Goal: Transaction & Acquisition: Purchase product/service

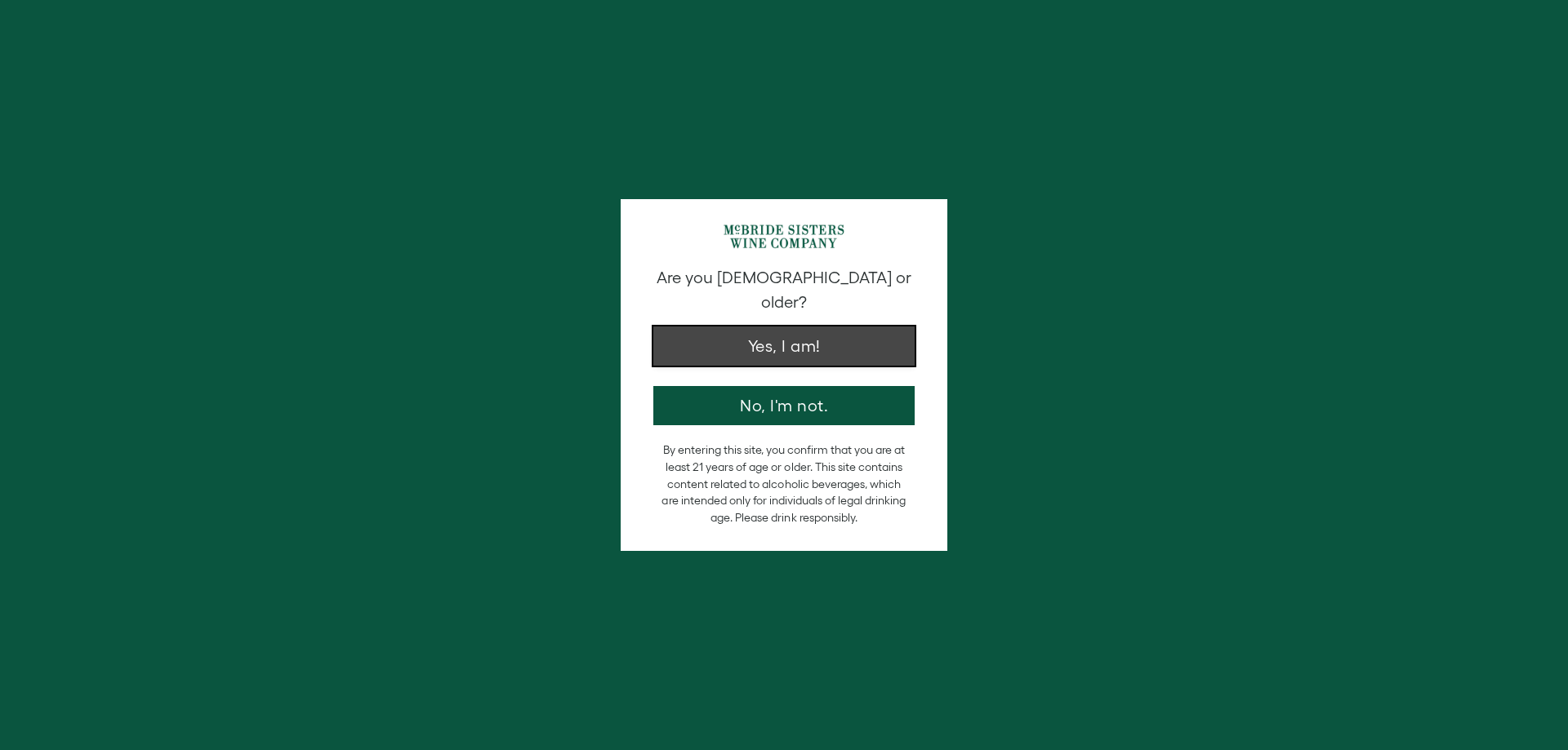
click at [753, 327] on button "Yes, I am!" at bounding box center [783, 347] width 261 height 40
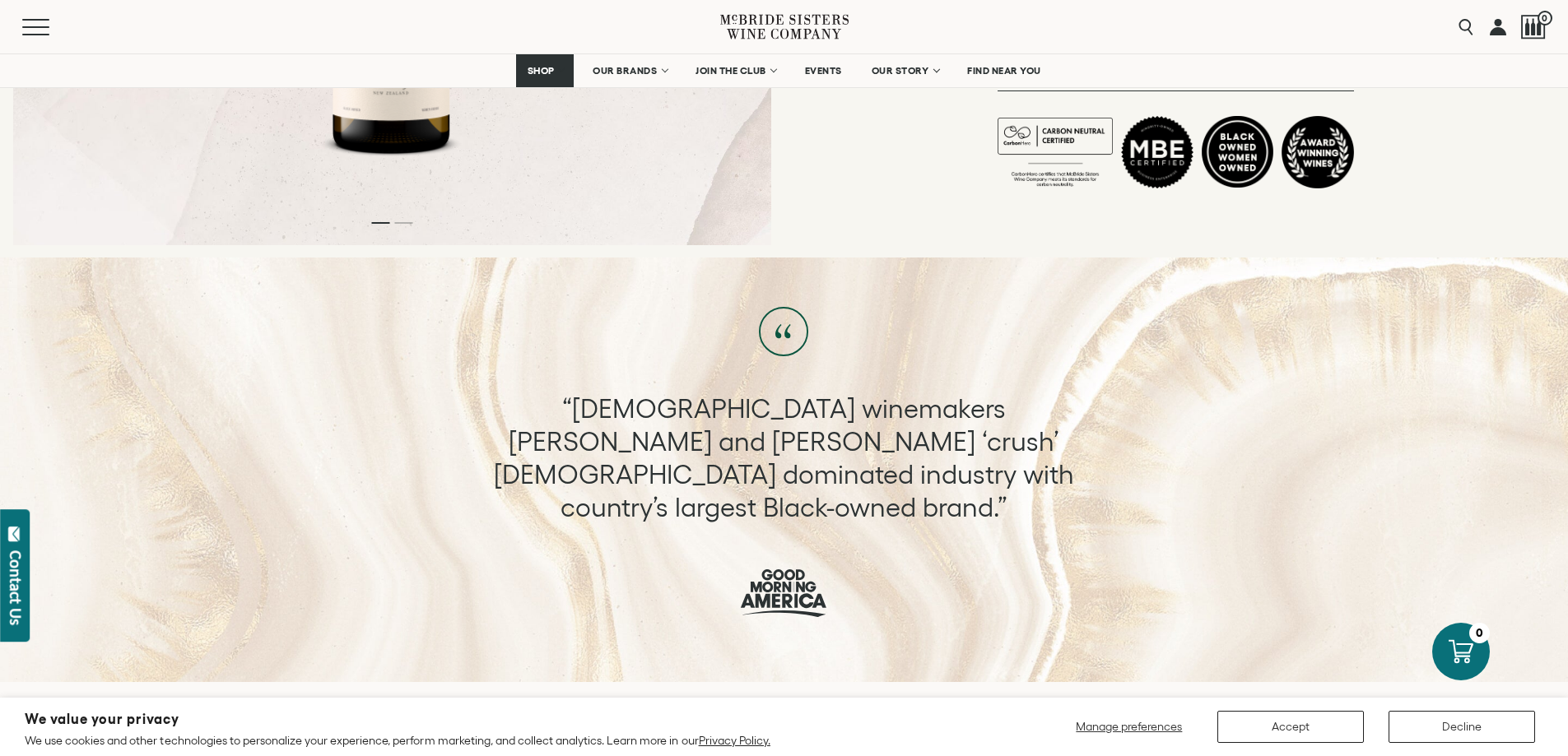
scroll to position [905, 0]
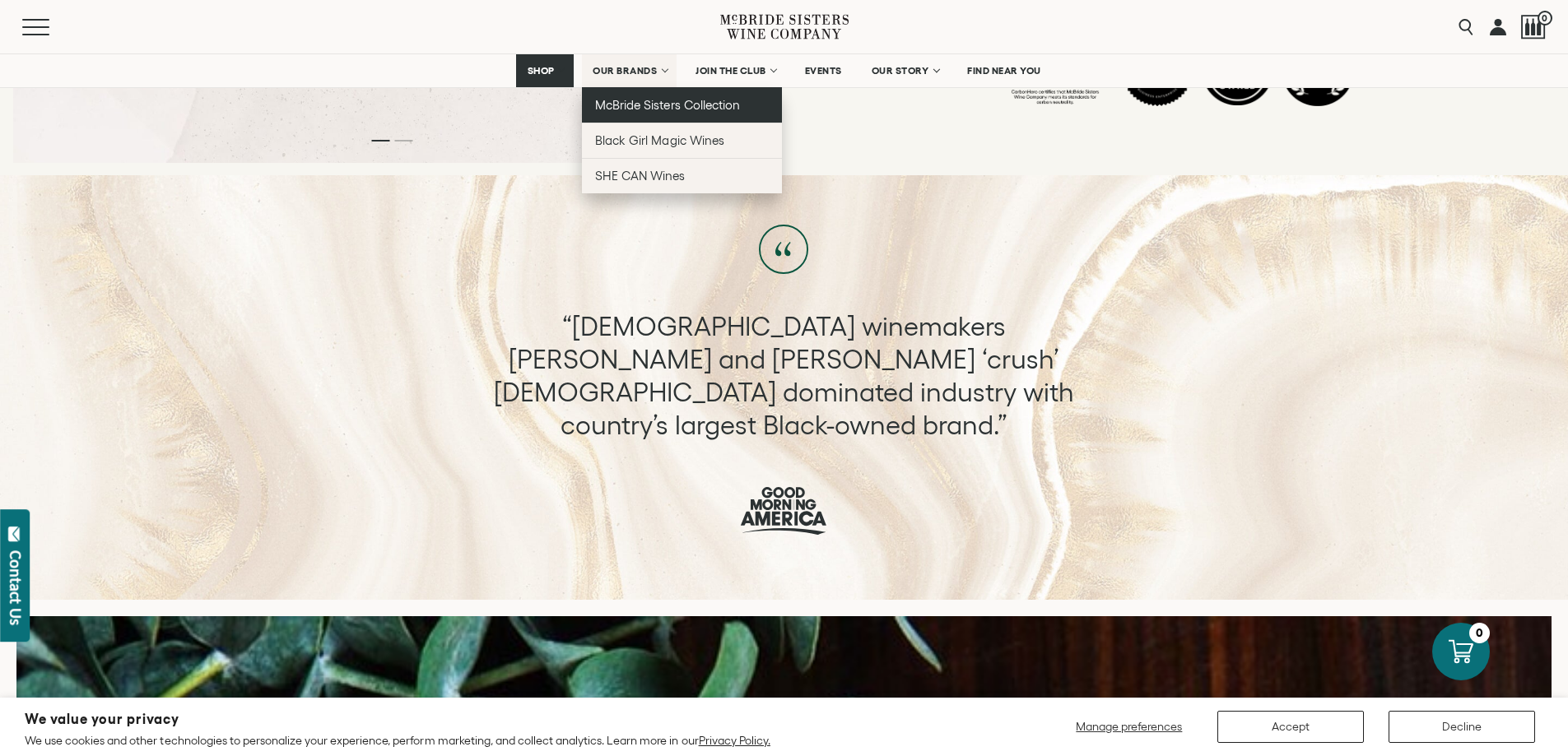
click at [651, 107] on span "McBride Sisters Collection" at bounding box center [667, 104] width 144 height 14
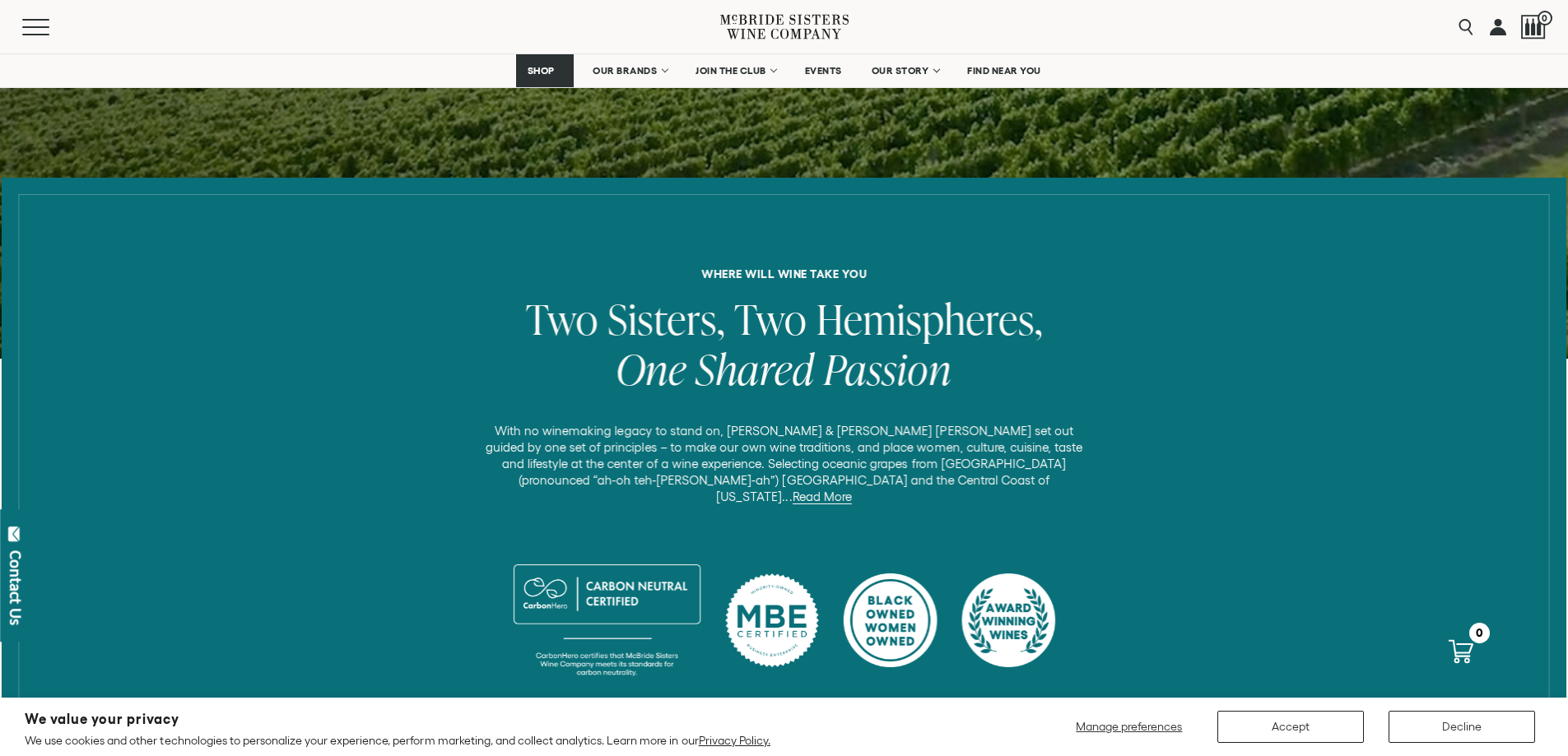
scroll to position [658, 0]
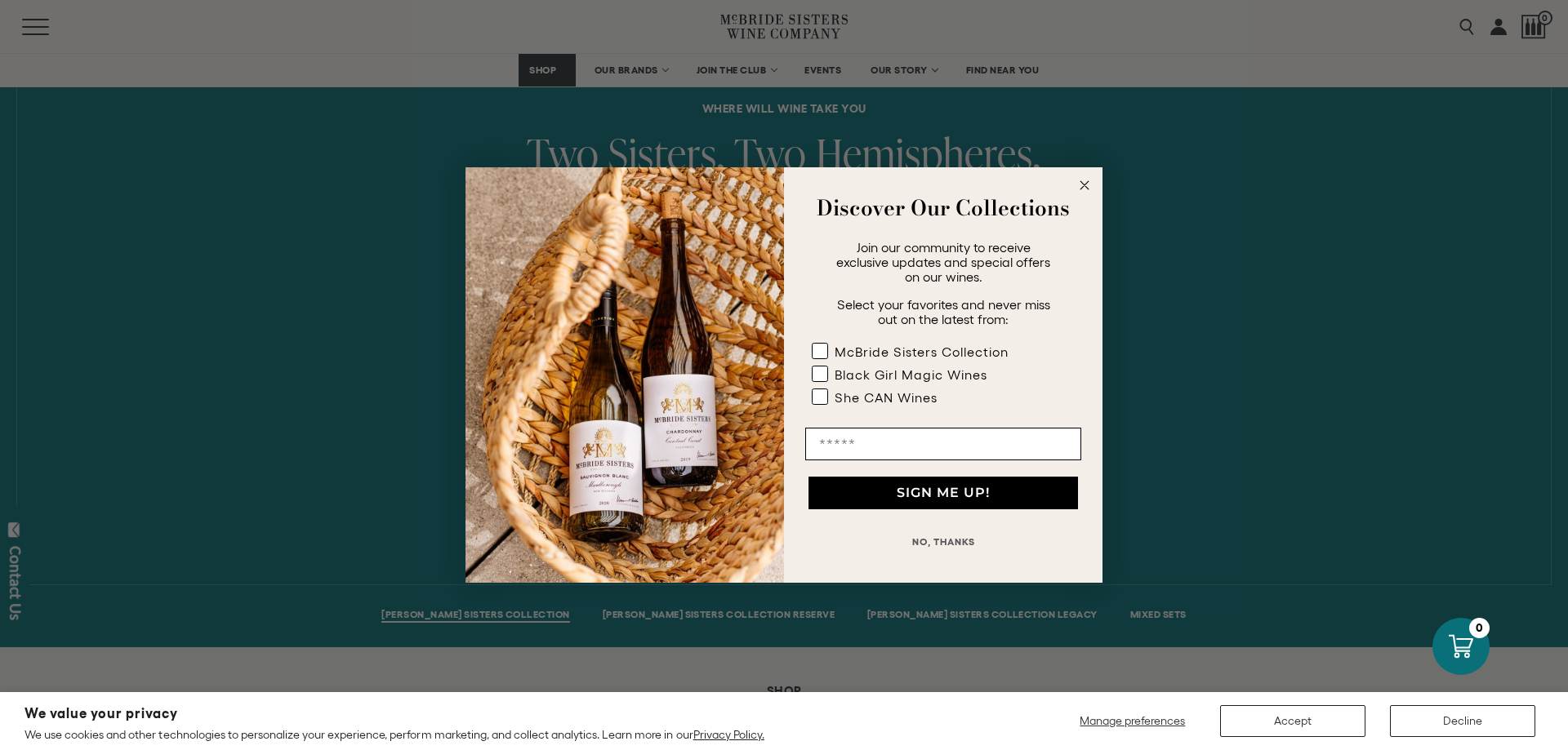
click at [1079, 182] on circle "Close dialog" at bounding box center [1085, 186] width 19 height 19
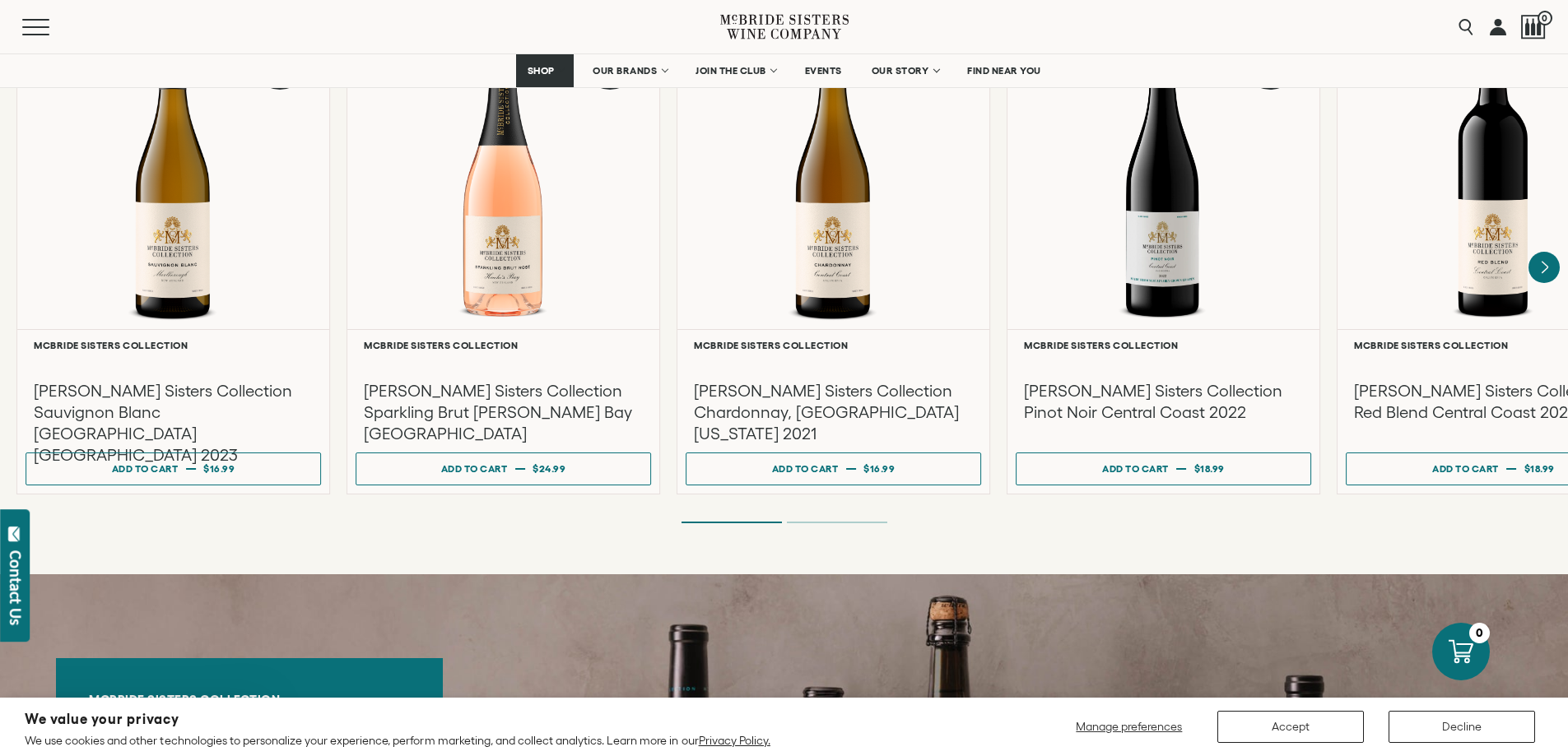
scroll to position [1069, 0]
